Goal: Check status

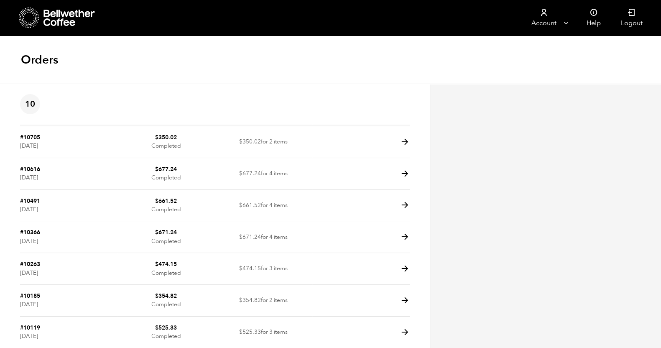
click at [403, 142] on icon at bounding box center [405, 142] width 10 height 10
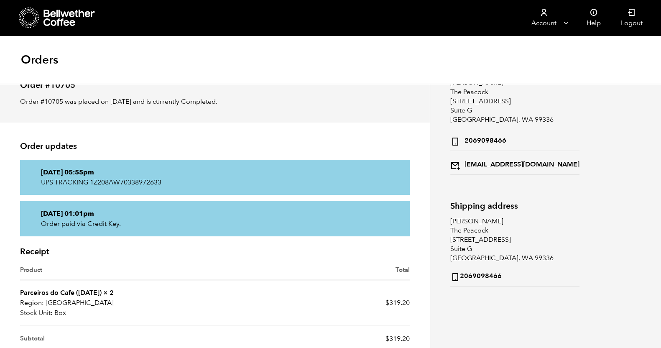
scroll to position [52, 0]
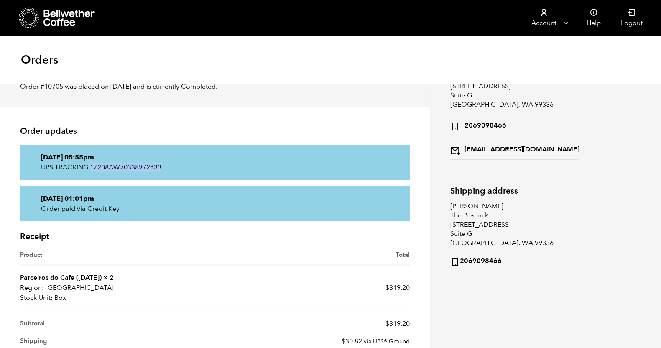
drag, startPoint x: 163, startPoint y: 166, endPoint x: 91, endPoint y: 166, distance: 71.9
click at [91, 166] on p "UPS TRACKING 1Z208AW70338972633" at bounding box center [215, 167] width 348 height 10
copy p "1Z208AW70338972633"
